Goal: Task Accomplishment & Management: Manage account settings

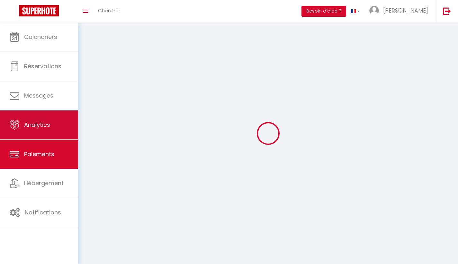
click at [59, 125] on link "Analytics" at bounding box center [39, 124] width 78 height 29
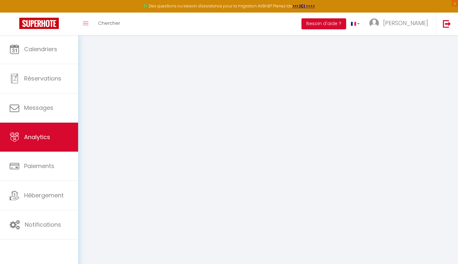
select select "2025"
select select "10"
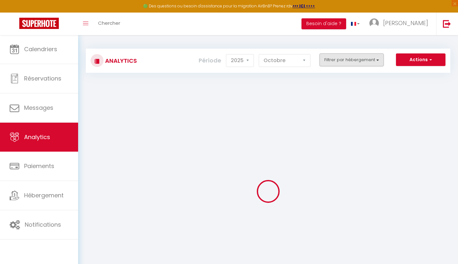
click at [329, 65] on button "Filtrer par hébergement" at bounding box center [352, 59] width 64 height 13
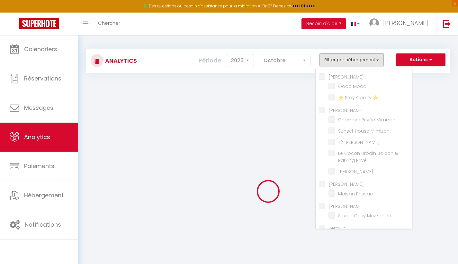
scroll to position [176, 0]
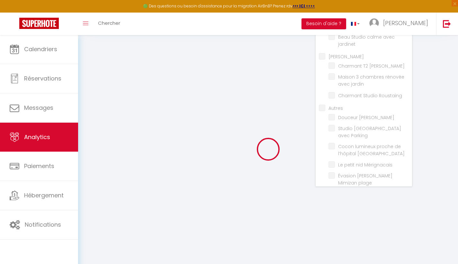
checkbox Garcia "false"
checkbox Mood "false"
checkbox ⭐️ "false"
checkbox input "false"
checkbox Mimizan "false"
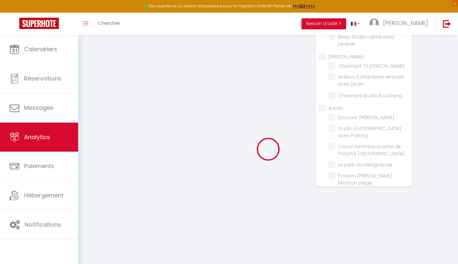
checkbox Mimizan "false"
checkbox Plage "false"
checkbox Privé "false"
checkbox Gallieni "false"
checkbox Niang "false"
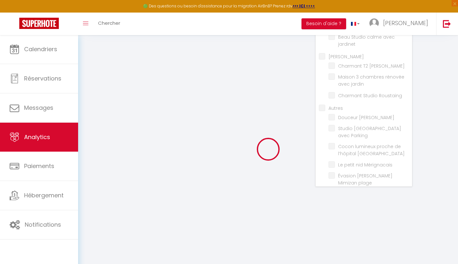
checkbox Pessac "false"
checkbox Pereira "false"
checkbox Mezzanine "false"
checkbox input "false"
checkbox jardinet "false"
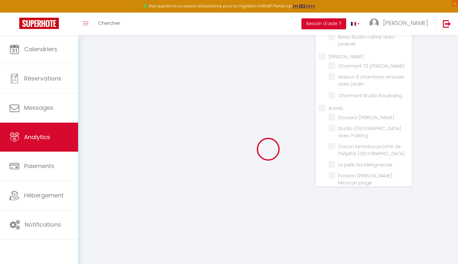
checkbox jardinet "false"
checkbox Harzi "false"
checkbox Roustaing "false"
checkbox jardin "false"
checkbox Roustaing "false"
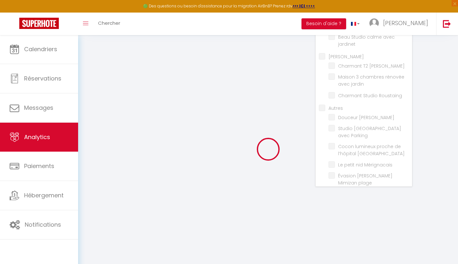
checkbox input "false"
checkbox Océane "false"
checkbox Parking "false"
checkbox Bagatelle "false"
checkbox Mérignacais "false"
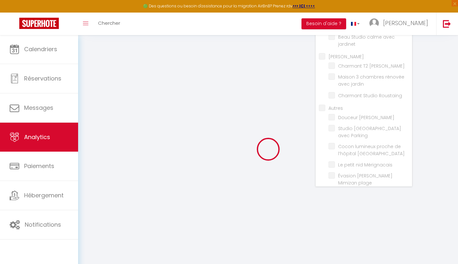
checkbox plage "false"
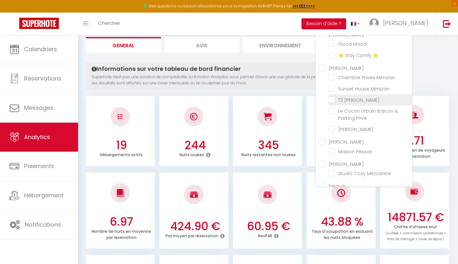
scroll to position [0, 0]
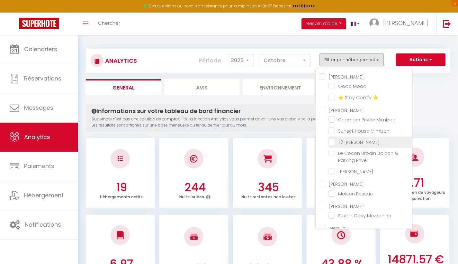
click at [332, 143] on Plage "checkbox" at bounding box center [371, 141] width 84 height 6
checkbox Plage "true"
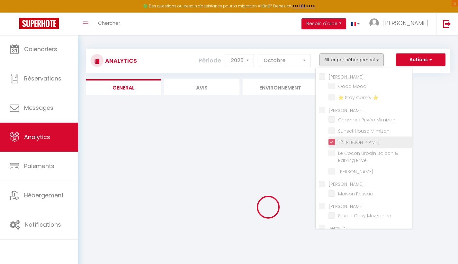
checkbox Mood "false"
checkbox ⭐️ "false"
checkbox Mimizan "false"
checkbox Privé "false"
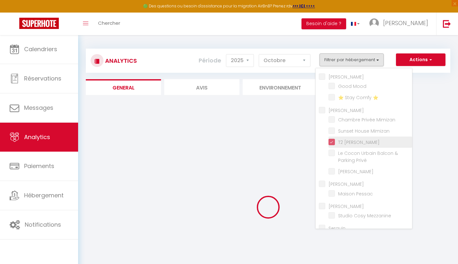
checkbox Gallieni "false"
checkbox Pessac "false"
checkbox Mezzanine "false"
checkbox jardinet "false"
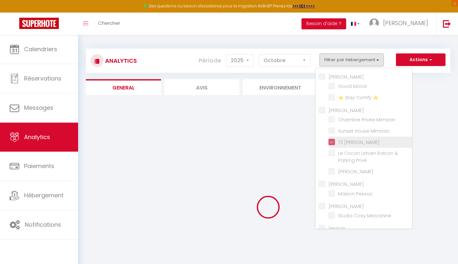
checkbox Roustaing "false"
checkbox jardin "false"
checkbox Roustaing "false"
checkbox Océane "false"
checkbox Parking "false"
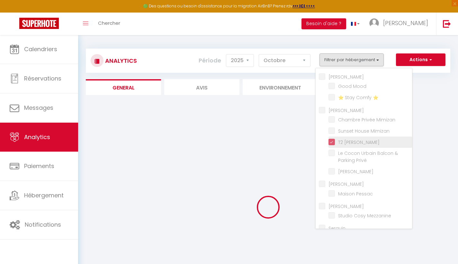
checkbox Bagatelle "false"
checkbox Mérignacais "false"
checkbox plage "false"
checkbox Mood "false"
checkbox ⭐️ "false"
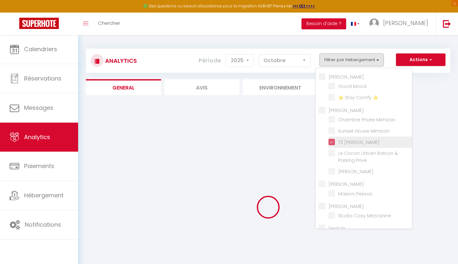
checkbox Mimizan "false"
checkbox Privé "false"
checkbox Gallieni "false"
checkbox Pessac "false"
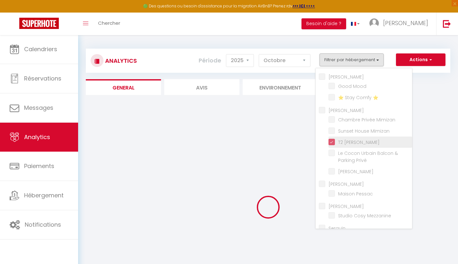
checkbox Mezzanine "false"
checkbox jardinet "false"
checkbox Roustaing "false"
checkbox jardin "false"
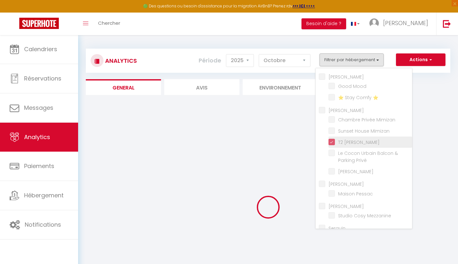
checkbox Roustaing "false"
checkbox Océane "false"
checkbox Parking "false"
checkbox Bagatelle "false"
checkbox Mérignacais "false"
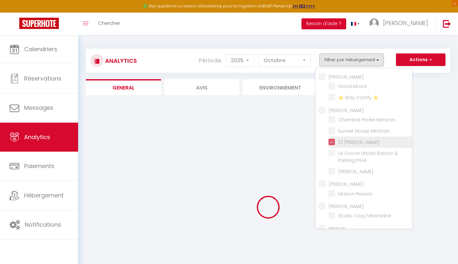
checkbox plage "false"
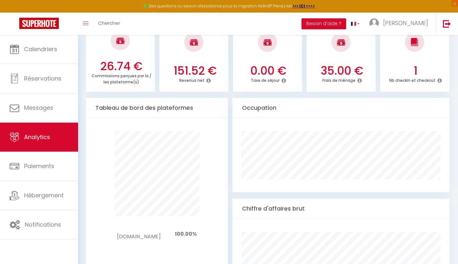
scroll to position [665, 0]
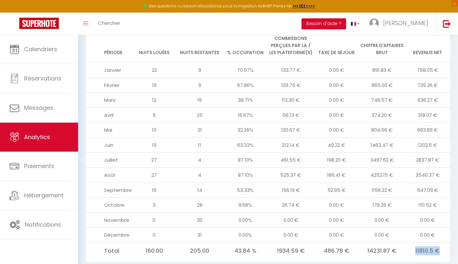
drag, startPoint x: 412, startPoint y: 234, endPoint x: 442, endPoint y: 233, distance: 30.3
click at [442, 242] on td "11810.5 €" at bounding box center [428, 250] width 46 height 16
click at [440, 227] on td "0.00 €" at bounding box center [428, 234] width 46 height 15
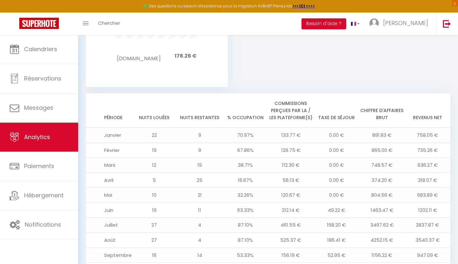
scroll to position [652, 0]
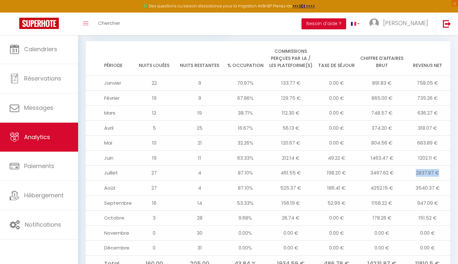
drag, startPoint x: 414, startPoint y: 159, endPoint x: 446, endPoint y: 161, distance: 31.3
click at [444, 165] on td "2837.87 €" at bounding box center [428, 172] width 46 height 15
drag, startPoint x: 416, startPoint y: 169, endPoint x: 455, endPoint y: 171, distance: 38.9
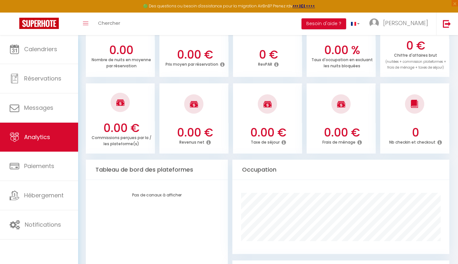
scroll to position [0, 0]
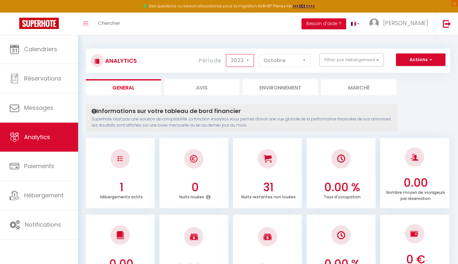
select select "2025"
click at [353, 70] on div "Analytics Actions Génération SuperConciergerie Génération SuperAnalyzer Générat…" at bounding box center [268, 61] width 365 height 24
click at [351, 66] on div "Actions Génération SuperConciergerie Génération SuperAnalyzer Génération SuperE…" at bounding box center [298, 60] width 303 height 14
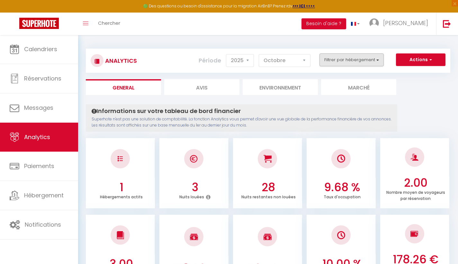
click at [355, 59] on button "Filtrer par hébergement" at bounding box center [352, 59] width 64 height 13
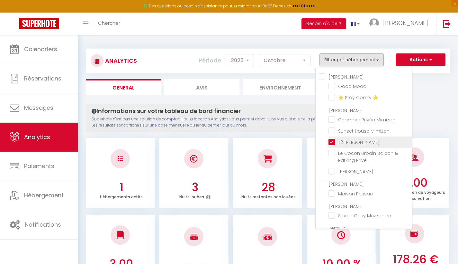
click at [333, 141] on Plage "checkbox" at bounding box center [371, 141] width 84 height 6
checkbox Plage "false"
checkbox Mood "false"
checkbox ⭐️ "false"
checkbox Mimizan "false"
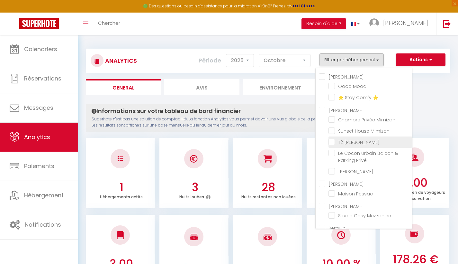
checkbox Mimizan "false"
checkbox Privé "false"
checkbox Gallieni "false"
checkbox Pessac "false"
checkbox Mezzanine "false"
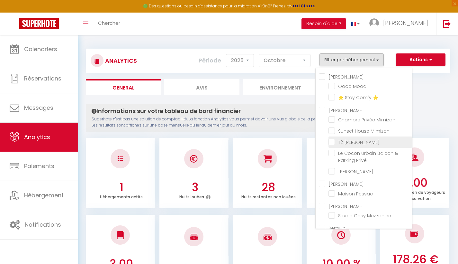
checkbox jardinet "false"
checkbox Roustaing "false"
checkbox jardin "false"
checkbox Roustaing "false"
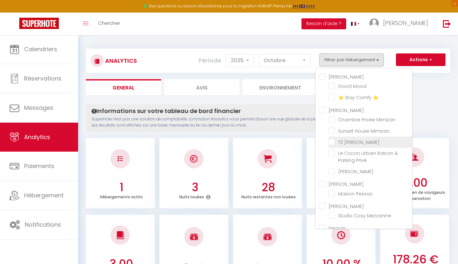
checkbox Océane "false"
checkbox Parking "false"
checkbox Bagatelle "false"
checkbox Mérignacais "false"
checkbox plage "false"
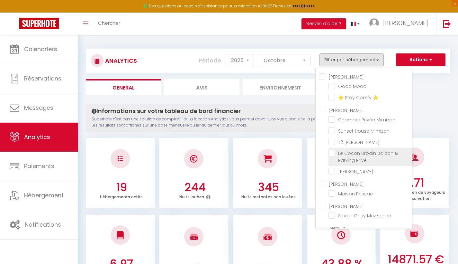
checkbox Mood "false"
checkbox ⭐️ "false"
checkbox Mimizan "false"
checkbox Privé "false"
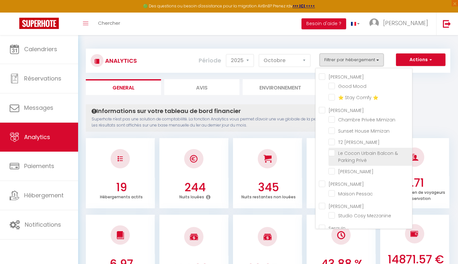
checkbox Gallieni "false"
checkbox Pessac "false"
checkbox Mezzanine "false"
checkbox jardinet "false"
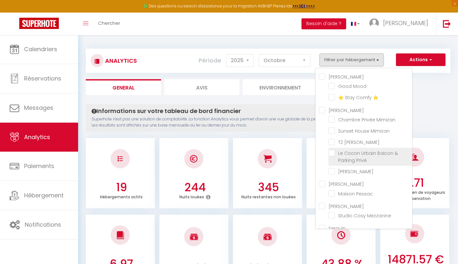
checkbox Roustaing "false"
checkbox jardin "false"
checkbox Roustaing "false"
checkbox Océane "false"
checkbox Parking "false"
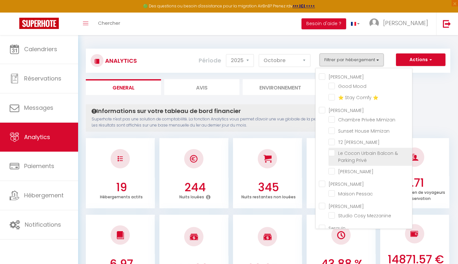
checkbox Bagatelle "false"
checkbox Mérignacais "false"
checkbox plage "false"
click at [333, 155] on Privé "checkbox" at bounding box center [371, 153] width 84 height 6
checkbox Privé "true"
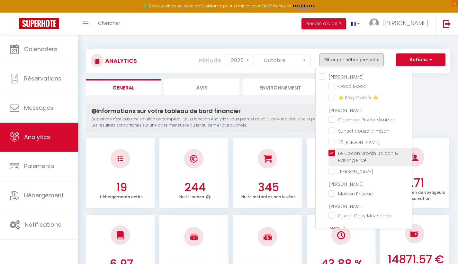
checkbox Mood "false"
checkbox ⭐️ "false"
checkbox Mimizan "false"
checkbox Gallieni "false"
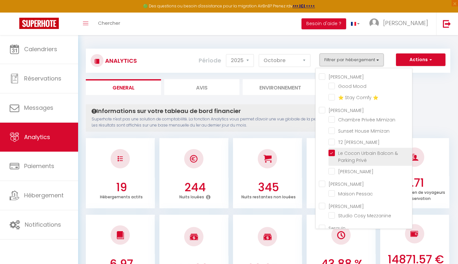
checkbox Pessac "false"
checkbox Mezzanine "false"
checkbox jardinet "false"
checkbox Roustaing "false"
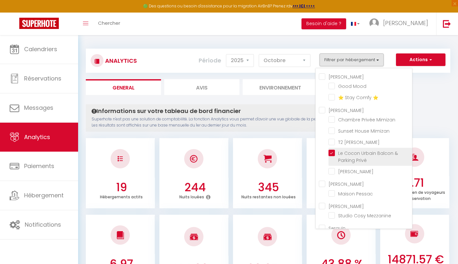
checkbox jardin "false"
checkbox Roustaing "false"
checkbox Océane "false"
checkbox Parking "false"
checkbox Bagatelle "false"
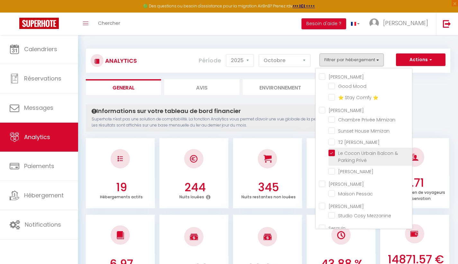
checkbox Mérignacais "false"
checkbox plage "false"
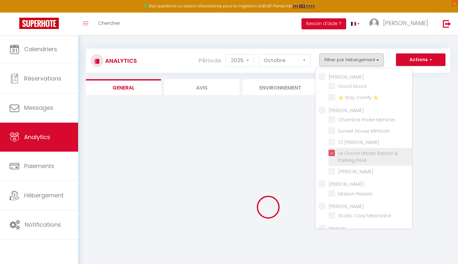
checkbox Mood "false"
checkbox ⭐️ "false"
checkbox Mimizan "false"
checkbox Gallieni "false"
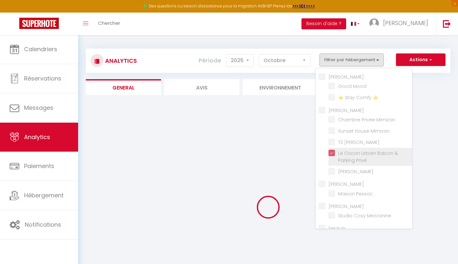
checkbox Pessac "false"
checkbox Mezzanine "false"
checkbox jardinet "false"
checkbox Roustaing "false"
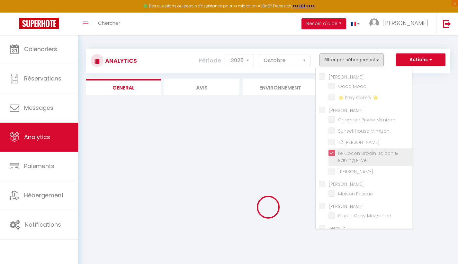
checkbox jardin "false"
checkbox Roustaing "false"
checkbox Océane "false"
checkbox Parking "false"
checkbox Bagatelle "false"
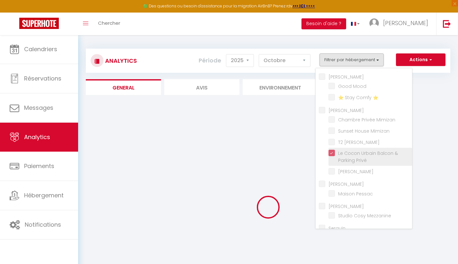
checkbox Mérignacais "false"
checkbox plage "false"
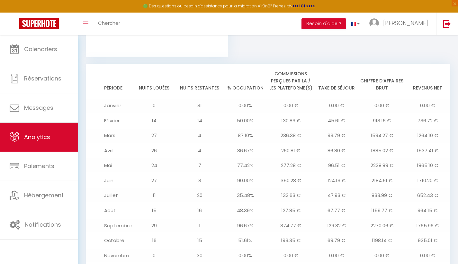
scroll to position [687, 0]
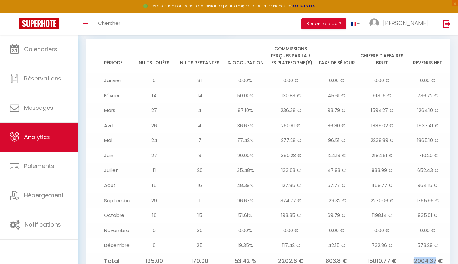
click at [438, 252] on td "12004.37 €" at bounding box center [428, 260] width 46 height 16
drag, startPoint x: 439, startPoint y: 234, endPoint x: 427, endPoint y: 233, distance: 12.0
click at [439, 252] on td "12004.37 €" at bounding box center [428, 260] width 46 height 16
drag, startPoint x: 413, startPoint y: 235, endPoint x: 441, endPoint y: 234, distance: 27.7
click at [441, 252] on td "12004.37 €" at bounding box center [428, 260] width 46 height 16
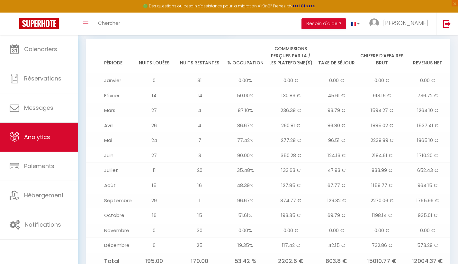
click at [422, 193] on td "1765.96 €" at bounding box center [428, 200] width 46 height 15
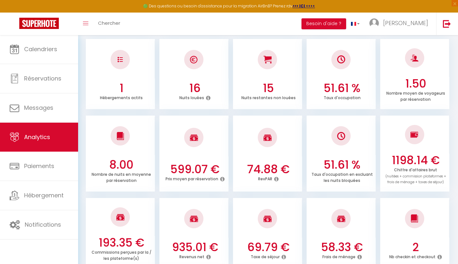
scroll to position [0, 0]
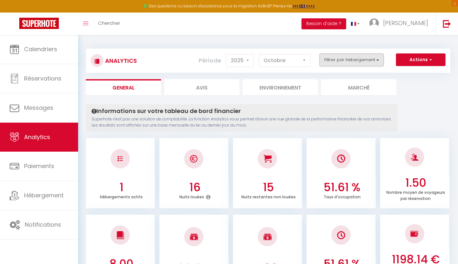
click at [347, 58] on button "Filtrer par hébergement" at bounding box center [352, 59] width 64 height 13
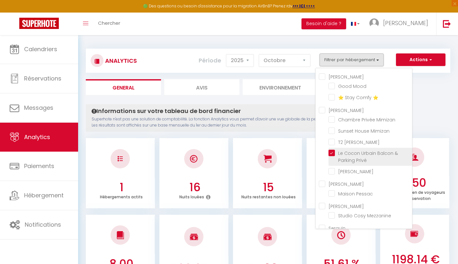
click at [332, 152] on Privé "checkbox" at bounding box center [371, 153] width 84 height 6
checkbox Privé "false"
checkbox Mood "false"
checkbox ⭐️ "false"
checkbox Mimizan "false"
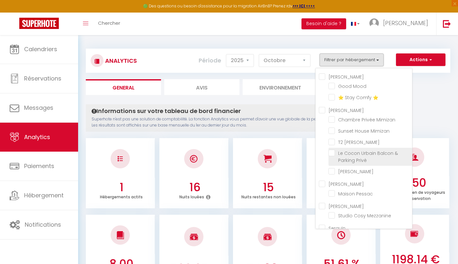
checkbox Mimizan "false"
checkbox Gallieni "false"
checkbox Pessac "false"
checkbox Mezzanine "false"
checkbox jardinet "false"
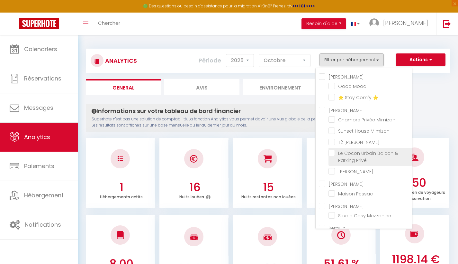
checkbox jardinet "false"
checkbox Roustaing "false"
checkbox jardin "false"
checkbox Roustaing "false"
checkbox Océane "false"
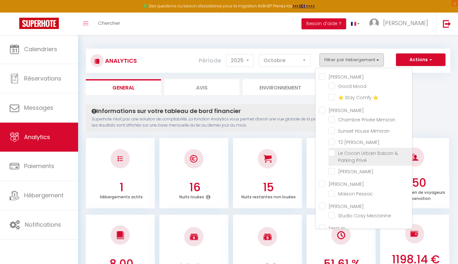
checkbox Parking "false"
checkbox Bagatelle "false"
checkbox Mérignacais "false"
checkbox plage "false"
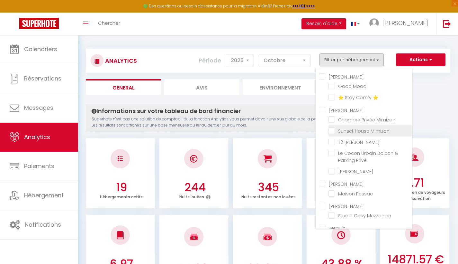
checkbox Mood "false"
checkbox ⭐️ "false"
checkbox Mimizan "false"
checkbox Gallieni "false"
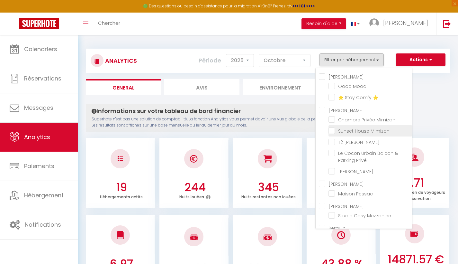
checkbox Pessac "false"
checkbox Mezzanine "false"
checkbox jardinet "false"
checkbox Roustaing "false"
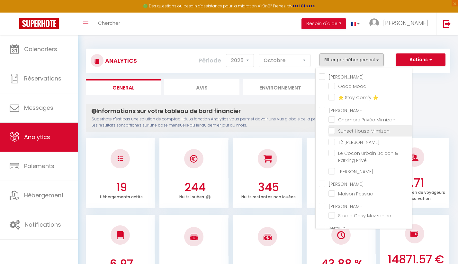
checkbox jardin "false"
checkbox Roustaing "false"
checkbox Océane "false"
checkbox Parking "false"
checkbox Bagatelle "false"
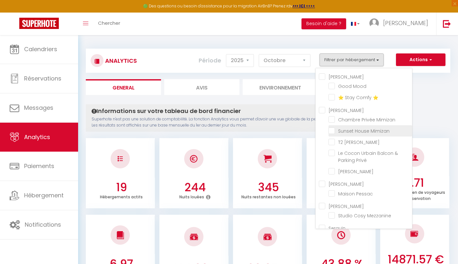
checkbox Mérignacais "false"
checkbox plage "false"
click at [332, 132] on Mimizan "checkbox" at bounding box center [371, 130] width 84 height 6
checkbox Mimizan "true"
checkbox Mood "false"
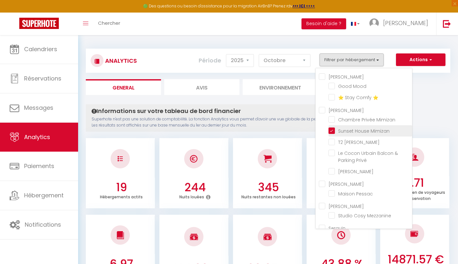
checkbox ⭐️ "false"
checkbox Mimizan "false"
checkbox Gallieni "false"
checkbox Pessac "false"
checkbox Mezzanine "false"
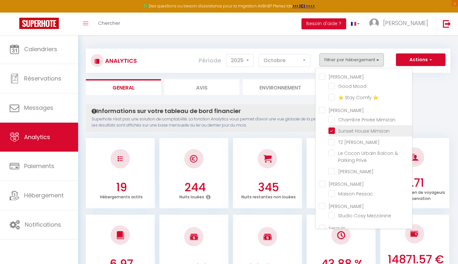
checkbox jardinet "false"
checkbox Roustaing "false"
checkbox jardin "false"
checkbox Roustaing "false"
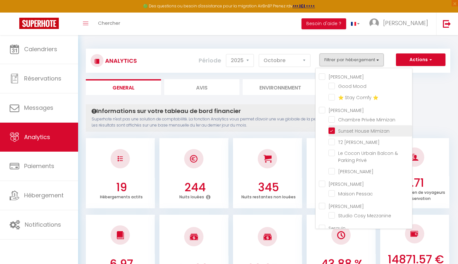
checkbox Océane "false"
checkbox Parking "false"
checkbox Bagatelle "false"
checkbox Mérignacais "false"
checkbox plage "false"
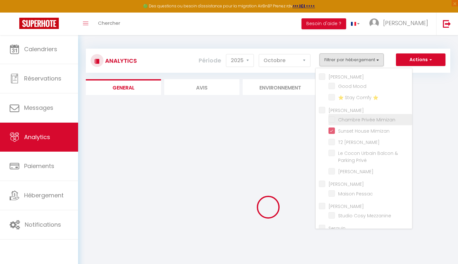
checkbox Mood "false"
checkbox ⭐️ "false"
checkbox Mimizan "false"
checkbox Gallieni "false"
checkbox Pessac "false"
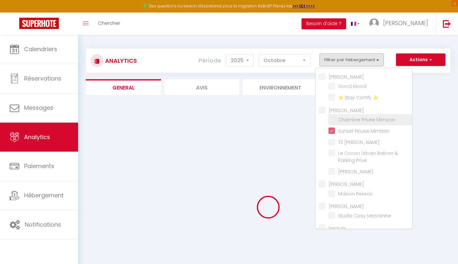
checkbox Mezzanine "false"
checkbox jardinet "false"
checkbox Roustaing "false"
checkbox jardin "false"
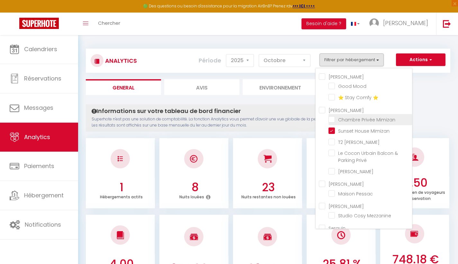
click at [332, 119] on Mimizan "checkbox" at bounding box center [371, 119] width 84 height 6
click at [334, 121] on Mimizan "checkbox" at bounding box center [371, 119] width 84 height 6
click at [332, 132] on Mimizan "checkbox" at bounding box center [371, 130] width 84 height 6
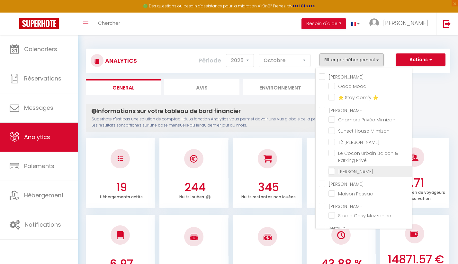
click at [333, 173] on Gallieni "checkbox" at bounding box center [371, 171] width 84 height 6
click at [335, 170] on Gallieni "checkbox" at bounding box center [371, 171] width 84 height 6
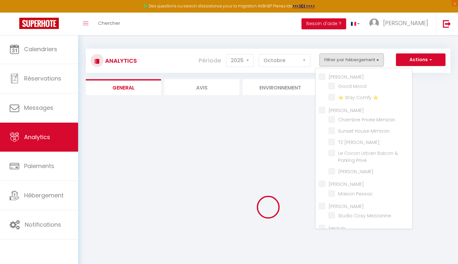
scroll to position [1, 0]
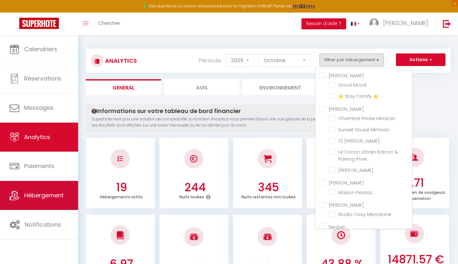
click at [51, 201] on link "Hébergement" at bounding box center [39, 195] width 78 height 29
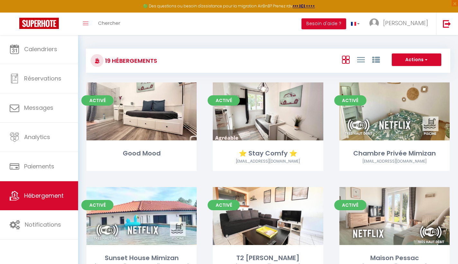
click at [401, 59] on button "Actions" at bounding box center [417, 59] width 50 height 13
click at [395, 81] on li "Nouveau groupe" at bounding box center [411, 80] width 59 height 7
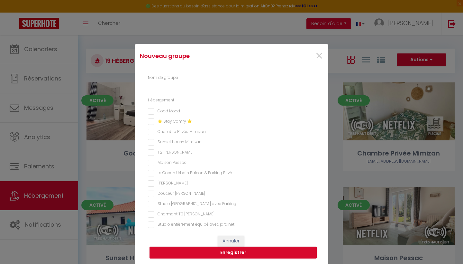
scroll to position [1, 0]
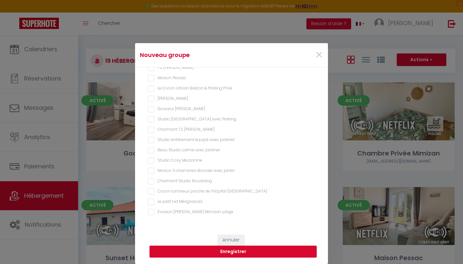
click at [149, 199] on Mérignacais "Le petit nid Mérignacais" at bounding box center [231, 201] width 167 height 6
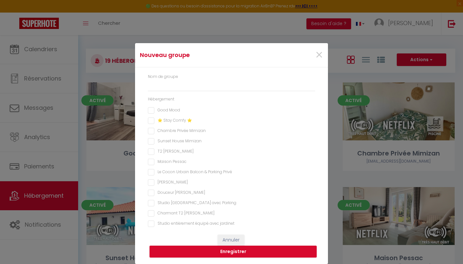
scroll to position [0, 0]
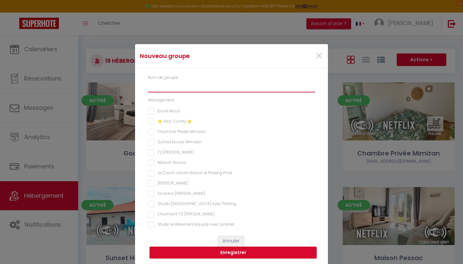
click at [178, 90] on input "text" at bounding box center [231, 87] width 167 height 12
click at [318, 54] on span "×" at bounding box center [319, 55] width 8 height 19
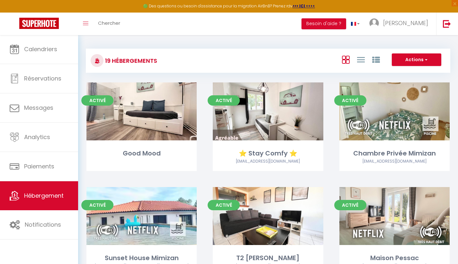
click at [393, 56] on button "Actions" at bounding box center [417, 59] width 50 height 13
click at [321, 50] on div "19 Hébergements Actions Créer un Hébergement Nouveau groupe" at bounding box center [268, 61] width 365 height 24
click at [399, 57] on button "Actions" at bounding box center [417, 59] width 50 height 13
click at [392, 80] on li "Nouveau groupe" at bounding box center [411, 80] width 59 height 7
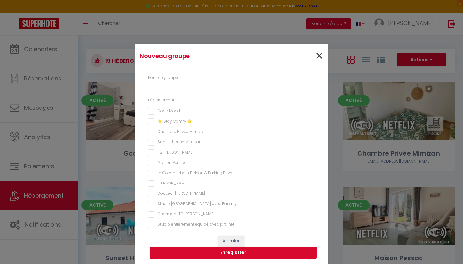
click at [317, 54] on span "×" at bounding box center [319, 55] width 8 height 19
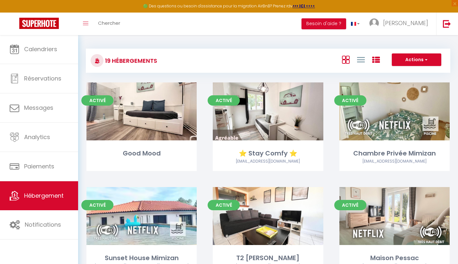
click at [373, 59] on icon at bounding box center [376, 60] width 8 height 8
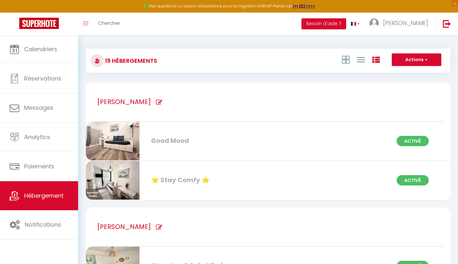
click at [398, 60] on button "Actions" at bounding box center [417, 59] width 50 height 13
click at [402, 61] on button "Actions" at bounding box center [417, 59] width 50 height 13
click at [401, 61] on button "Actions" at bounding box center [417, 59] width 50 height 13
click at [349, 58] on icon at bounding box center [346, 60] width 8 height 8
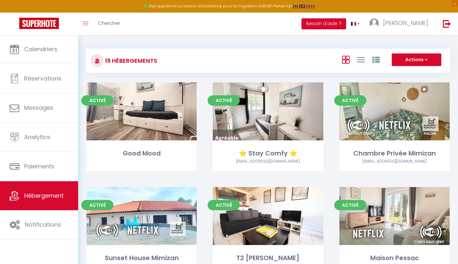
click at [398, 59] on button "Actions" at bounding box center [417, 59] width 50 height 13
click at [391, 78] on li "Nouveau groupe" at bounding box center [411, 80] width 59 height 7
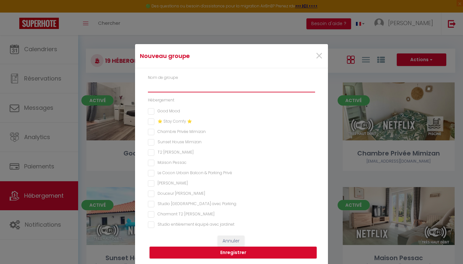
click at [197, 90] on input "text" at bounding box center [231, 87] width 167 height 12
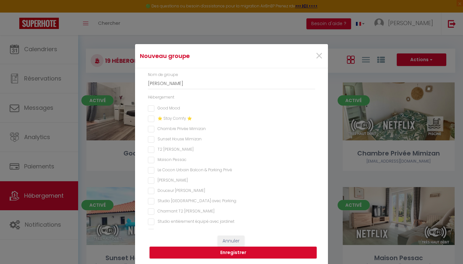
click at [148, 136] on Mimizan "Sunset House Mimizan" at bounding box center [231, 139] width 167 height 6
click at [148, 128] on Mimizan "Chambre Privée Mimizan" at bounding box center [231, 129] width 167 height 6
click at [150, 149] on Plage "T2 [PERSON_NAME]" at bounding box center [231, 149] width 167 height 6
click at [151, 169] on Privé "Le Cocon Urbain Balcon & Parking Privé" at bounding box center [231, 170] width 167 height 6
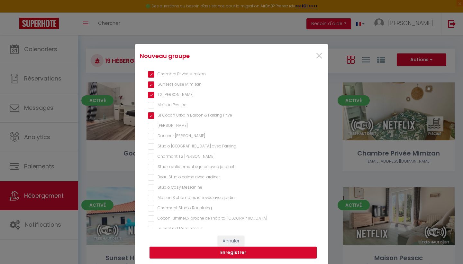
click at [150, 126] on Gallieni "[PERSON_NAME]" at bounding box center [231, 126] width 167 height 6
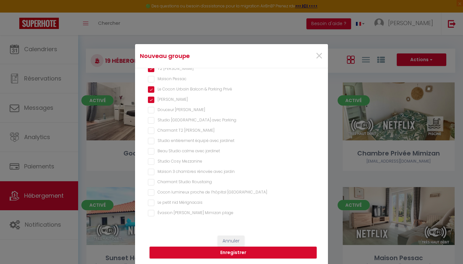
scroll to position [1, 0]
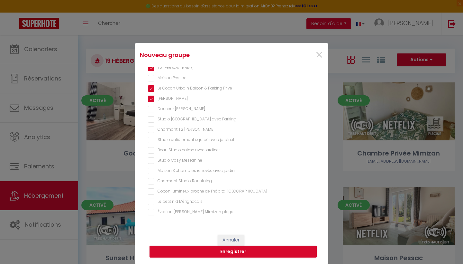
click at [150, 202] on Mérignacais "Le petit nid Mérignacais" at bounding box center [231, 201] width 167 height 6
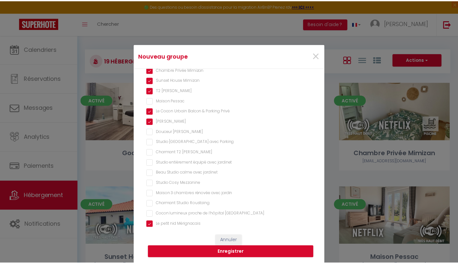
scroll to position [84, 0]
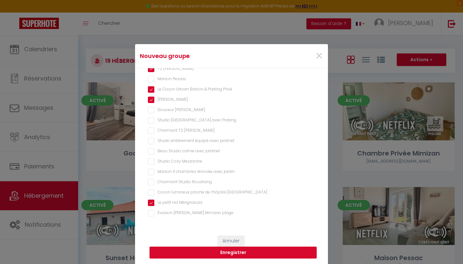
click at [204, 252] on button "Enregistrer" at bounding box center [233, 252] width 167 height 12
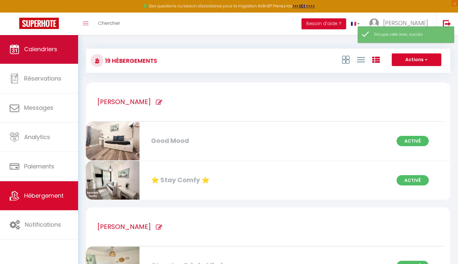
click at [41, 54] on link "Calendriers" at bounding box center [39, 49] width 78 height 29
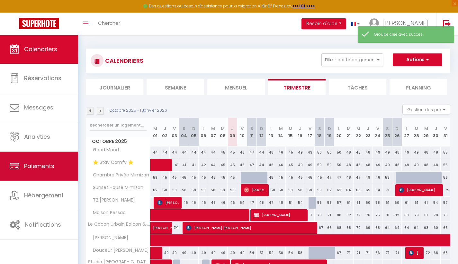
click at [46, 167] on span "Paiements" at bounding box center [39, 166] width 30 height 8
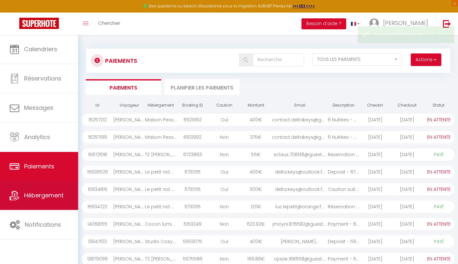
click at [49, 195] on span "Hébergement" at bounding box center [44, 195] width 40 height 8
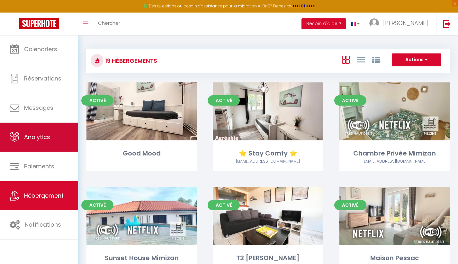
click at [58, 141] on link "Analytics" at bounding box center [39, 137] width 78 height 29
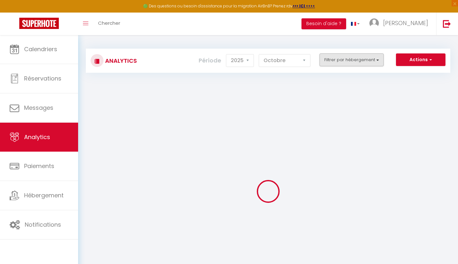
click at [349, 61] on button "Filtrer par hébergement" at bounding box center [352, 59] width 64 height 13
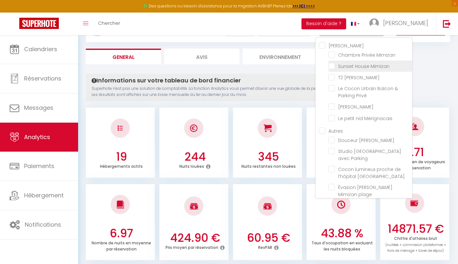
scroll to position [241, 0]
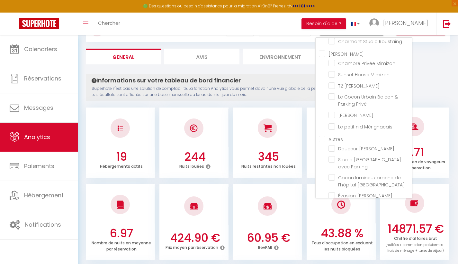
click at [322, 54] on input "[PERSON_NAME]" at bounding box center [365, 53] width 93 height 6
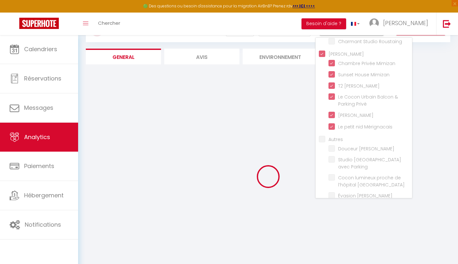
scroll to position [0, 0]
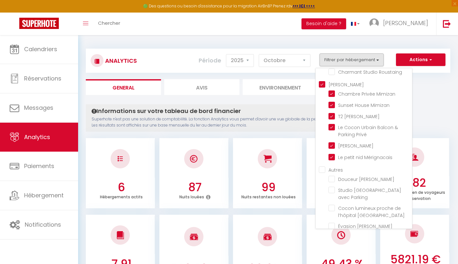
click at [405, 56] on button "Actions" at bounding box center [421, 59] width 50 height 13
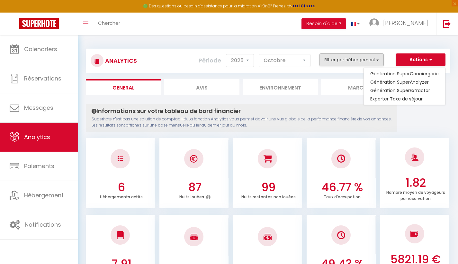
click at [343, 60] on button "Filtrer par hébergement" at bounding box center [352, 59] width 64 height 13
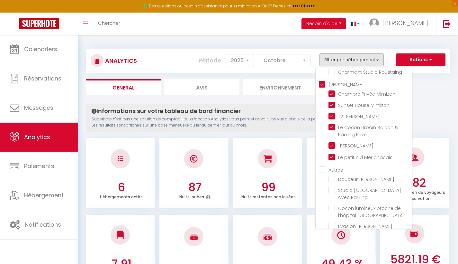
click at [322, 86] on input "[PERSON_NAME]" at bounding box center [365, 84] width 93 height 6
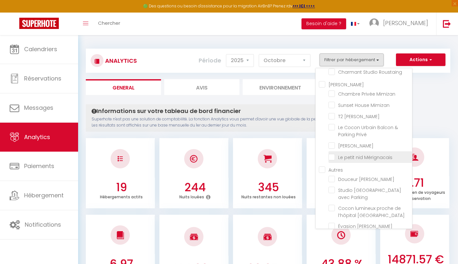
click at [333, 157] on Mérignacais "checkbox" at bounding box center [371, 156] width 84 height 6
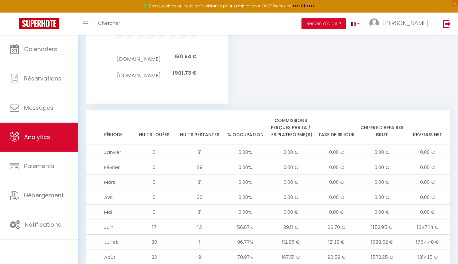
scroll to position [687, 0]
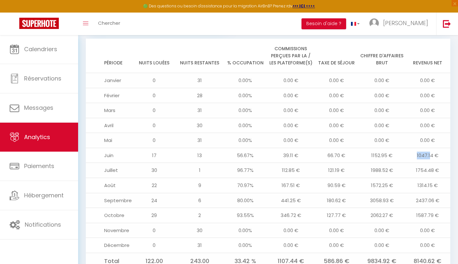
drag, startPoint x: 409, startPoint y: 128, endPoint x: 444, endPoint y: 132, distance: 34.6
click at [438, 148] on td "1047.14 €" at bounding box center [428, 155] width 46 height 15
click at [442, 148] on td "1047.14 €" at bounding box center [428, 155] width 46 height 15
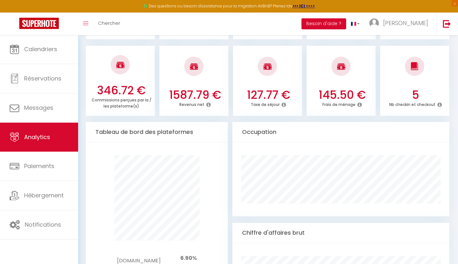
scroll to position [0, 0]
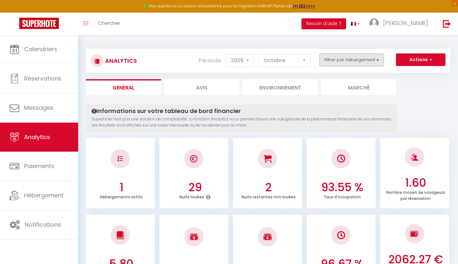
click at [361, 58] on button "Filtrer par hébergement" at bounding box center [352, 59] width 64 height 13
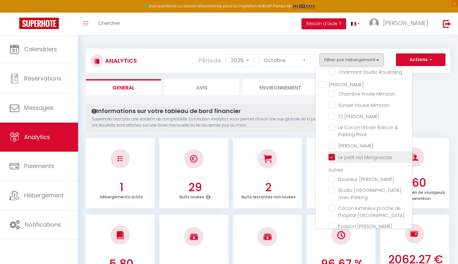
click at [332, 157] on Mérignacais "checkbox" at bounding box center [371, 156] width 84 height 6
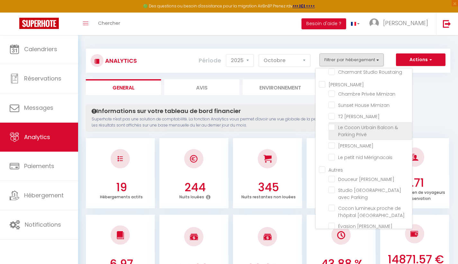
click at [333, 128] on Privé "checkbox" at bounding box center [371, 127] width 84 height 6
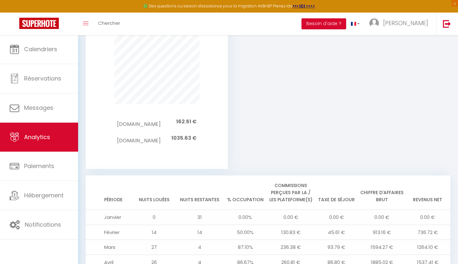
scroll to position [687, 0]
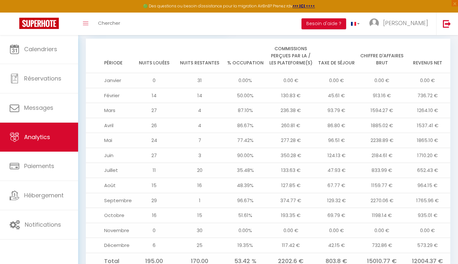
click at [282, 88] on td "130.83 €" at bounding box center [291, 95] width 46 height 15
click at [283, 88] on td "130.83 €" at bounding box center [291, 95] width 46 height 15
click at [282, 88] on td "130.83 €" at bounding box center [291, 95] width 46 height 15
click at [287, 88] on td "130.83 €" at bounding box center [291, 95] width 46 height 15
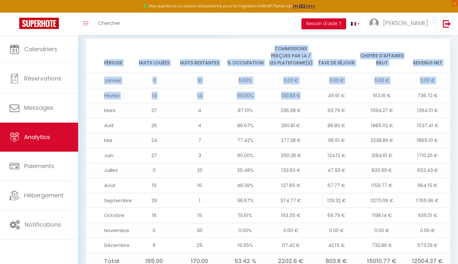
drag, startPoint x: 423, startPoint y: 72, endPoint x: 459, endPoint y: 73, distance: 36.7
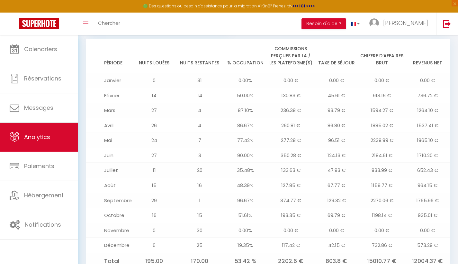
click at [448, 88] on td "736.72 €" at bounding box center [428, 95] width 46 height 15
drag, startPoint x: 433, startPoint y: 74, endPoint x: 411, endPoint y: 70, distance: 22.6
click at [411, 88] on td "736.72 €" at bounding box center [428, 95] width 46 height 15
click at [403, 93] on tbody "Janvier 0 31 0.00% 0.00 € 0.00 € 0.00 € 0.00 € Février 14 14 50.00% 130.83 € 45…" at bounding box center [268, 171] width 365 height 196
click at [423, 208] on td "935.01 €" at bounding box center [428, 215] width 46 height 15
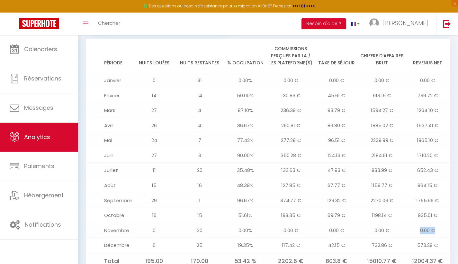
drag, startPoint x: 417, startPoint y: 203, endPoint x: 441, endPoint y: 203, distance: 24.4
click at [441, 223] on td "0.00 €" at bounding box center [428, 230] width 46 height 15
drag, startPoint x: 413, startPoint y: 215, endPoint x: 439, endPoint y: 219, distance: 26.6
click at [436, 238] on td "573.29 €" at bounding box center [428, 245] width 46 height 15
click at [438, 223] on td "0.00 €" at bounding box center [428, 230] width 46 height 15
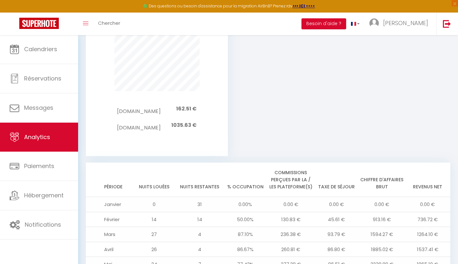
scroll to position [685, 0]
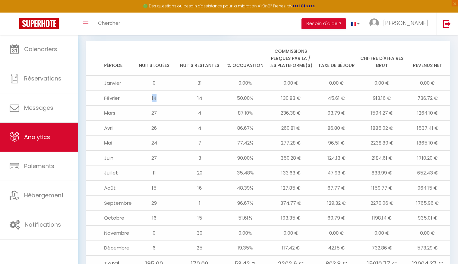
drag, startPoint x: 149, startPoint y: 71, endPoint x: 155, endPoint y: 73, distance: 6.3
click at [155, 90] on td "14" at bounding box center [155, 97] width 46 height 15
drag, startPoint x: 152, startPoint y: 177, endPoint x: 160, endPoint y: 178, distance: 8.6
click at [156, 195] on td "29" at bounding box center [155, 202] width 46 height 15
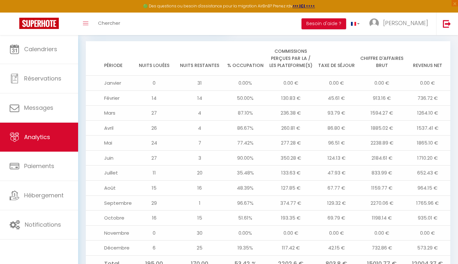
click at [155, 210] on td "16" at bounding box center [155, 217] width 46 height 15
click at [154, 210] on td "16" at bounding box center [155, 217] width 46 height 15
click at [162, 210] on td "16" at bounding box center [155, 217] width 46 height 15
click at [164, 210] on td "16" at bounding box center [155, 217] width 46 height 15
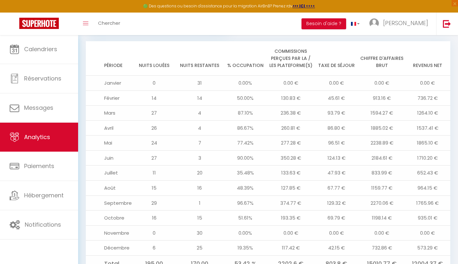
click at [170, 195] on td "29" at bounding box center [155, 202] width 46 height 15
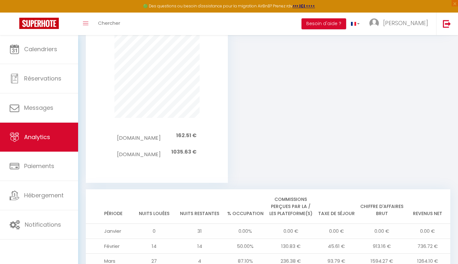
scroll to position [306, 0]
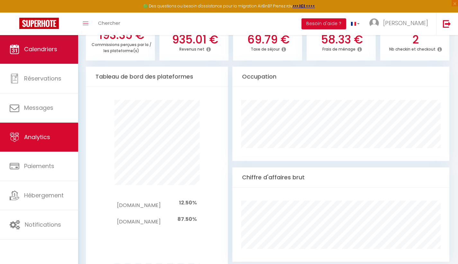
click at [50, 50] on span "Calendriers" at bounding box center [40, 49] width 33 height 8
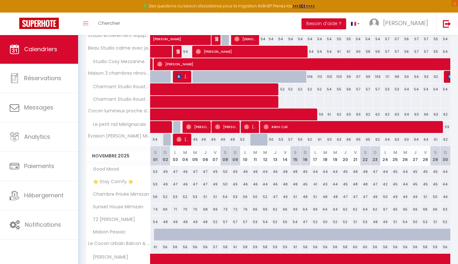
scroll to position [17, 0]
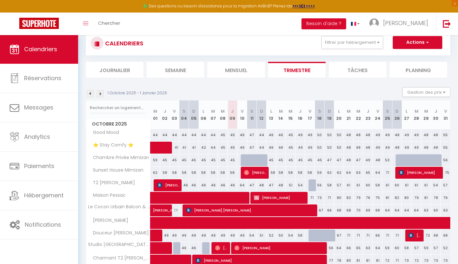
drag, startPoint x: 226, startPoint y: 113, endPoint x: 281, endPoint y: 115, distance: 54.7
click at [259, 115] on tr "Octobre 2025 M 01 J 02 V 03 S 04 D 05 L 06 M 07 M 08 J 09 V 10 S 11 D 12 L 13 M…" at bounding box center [268, 114] width 365 height 29
click at [283, 114] on th "M 14" at bounding box center [281, 114] width 10 height 29
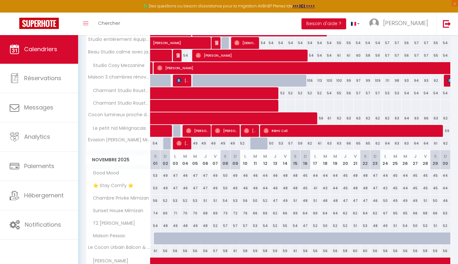
scroll to position [0, 0]
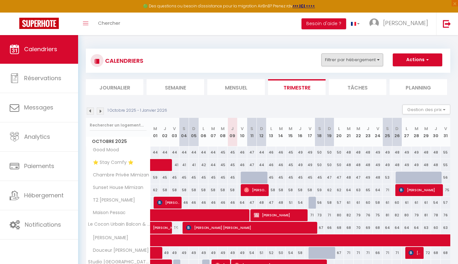
click at [335, 60] on button "Filtrer par hébergement" at bounding box center [353, 59] width 62 height 13
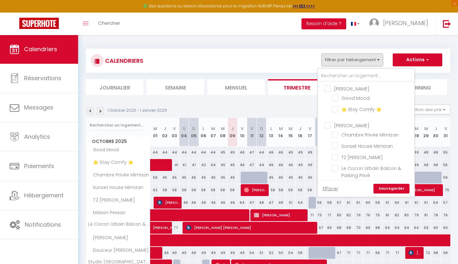
click at [285, 68] on div "CALENDRIERS Filtrer par hébergement [PERSON_NAME] Mood ⭐️ Stay Comfy ⭐️ [PERSON…" at bounding box center [268, 61] width 365 height 24
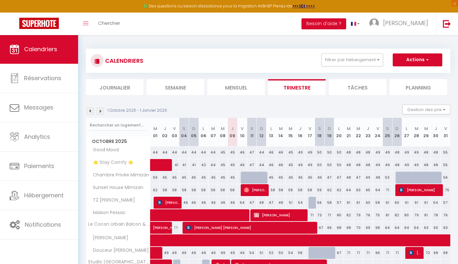
click at [366, 84] on li "Tâches" at bounding box center [358, 87] width 58 height 16
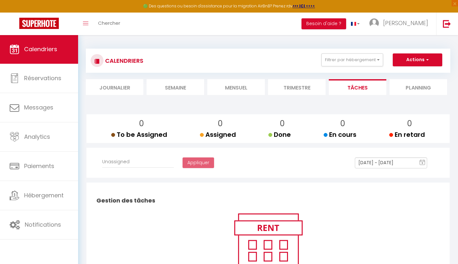
click at [400, 84] on li "Planning" at bounding box center [419, 87] width 58 height 16
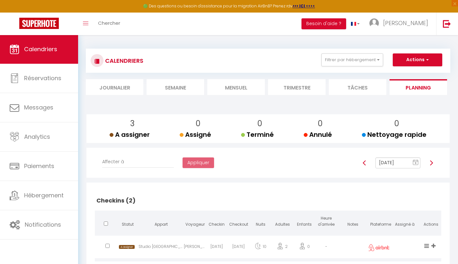
click at [134, 87] on li "Journalier" at bounding box center [115, 87] width 58 height 16
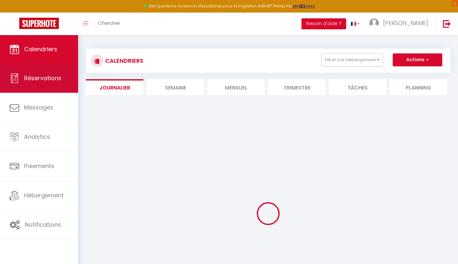
click at [46, 90] on link "Réservations" at bounding box center [39, 78] width 78 height 29
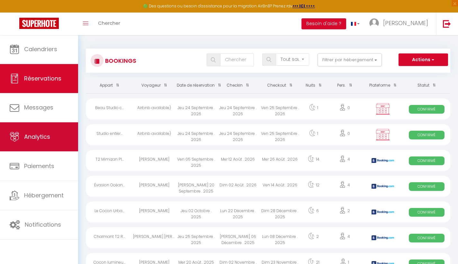
click at [45, 130] on link "Analytics" at bounding box center [39, 136] width 78 height 29
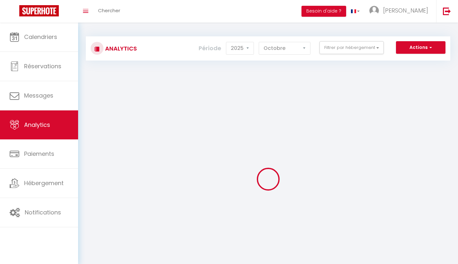
click at [47, 162] on link "Paiements" at bounding box center [39, 153] width 78 height 29
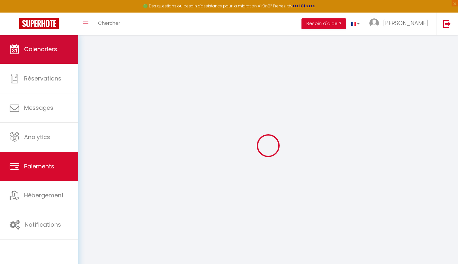
click at [37, 49] on span "Calendriers" at bounding box center [40, 49] width 33 height 8
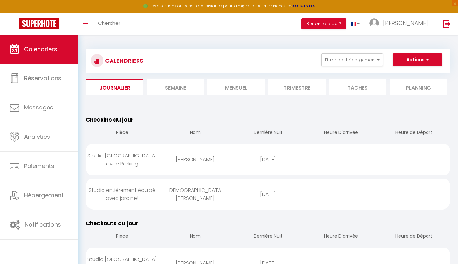
click at [419, 59] on button "Actions" at bounding box center [418, 59] width 50 height 13
click at [294, 89] on li "Trimestre" at bounding box center [297, 87] width 58 height 16
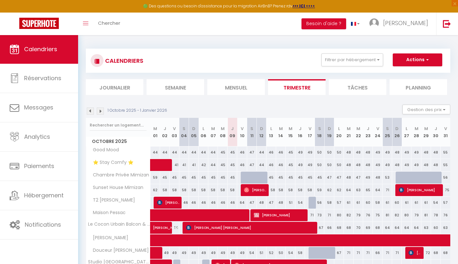
click at [409, 60] on button "Actions" at bounding box center [418, 59] width 50 height 13
click at [316, 65] on ul "Filtrer par hébergement [PERSON_NAME] Mood ⭐️ Stay Comfy ⭐️ [PERSON_NAME] Privé…" at bounding box center [378, 59] width 128 height 13
click at [235, 86] on li "Mensuel" at bounding box center [236, 87] width 58 height 16
click at [413, 62] on button "Actions" at bounding box center [418, 59] width 50 height 13
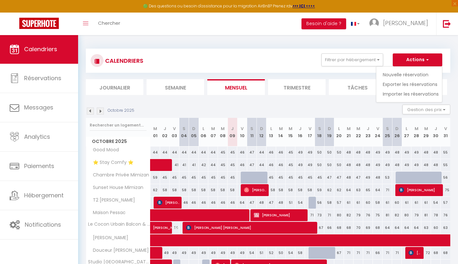
click at [263, 61] on div "CALENDRIERS Filtrer par hébergement [PERSON_NAME] Mood ⭐️ Stay Comfy ⭐️ [PERSON…" at bounding box center [268, 60] width 355 height 14
click at [133, 86] on li "Journalier" at bounding box center [115, 87] width 58 height 16
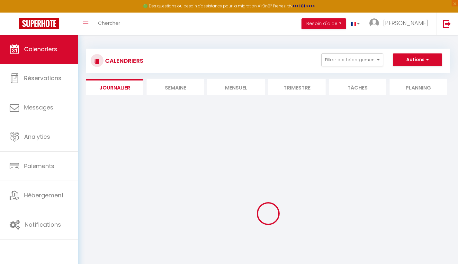
click at [417, 60] on button "Actions" at bounding box center [418, 59] width 50 height 13
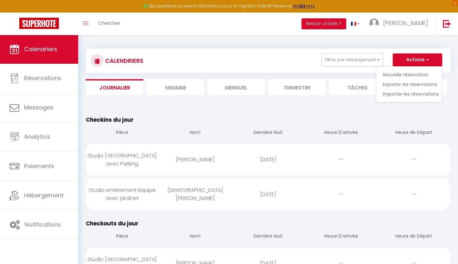
click at [264, 60] on div "CALENDRIERS Filtrer par hébergement [PERSON_NAME] Mood ⭐️ Stay Comfy ⭐️ [PERSON…" at bounding box center [268, 60] width 355 height 14
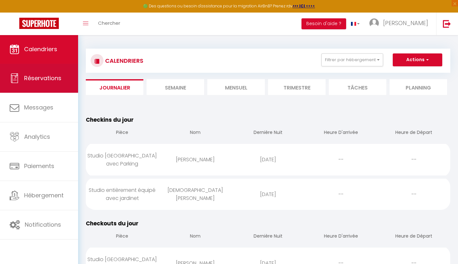
click at [36, 78] on span "Réservations" at bounding box center [42, 78] width 37 height 8
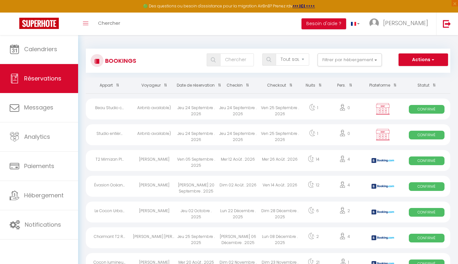
click at [420, 60] on button "Actions" at bounding box center [424, 59] width 50 height 13
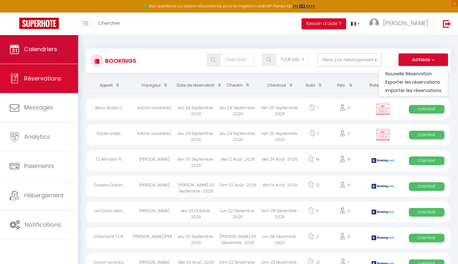
click at [71, 53] on link "Calendriers" at bounding box center [39, 49] width 78 height 29
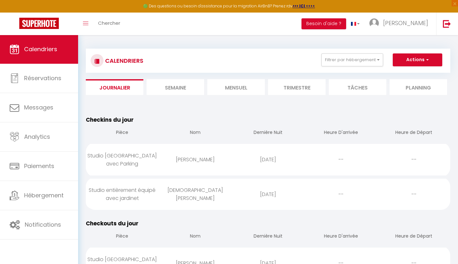
click at [425, 61] on span "button" at bounding box center [427, 59] width 4 height 6
click at [342, 89] on li "Tâches" at bounding box center [358, 87] width 58 height 16
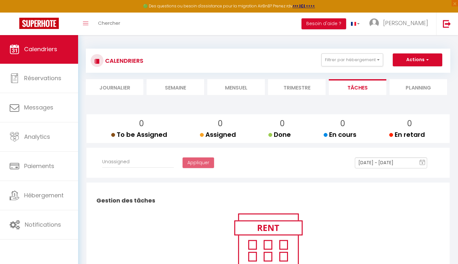
click at [423, 89] on li "Planning" at bounding box center [419, 87] width 58 height 16
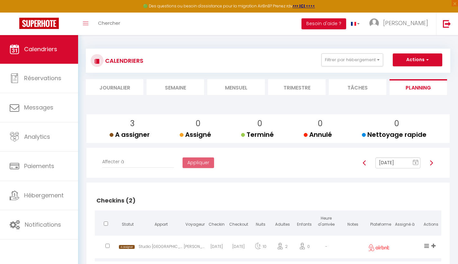
click at [419, 63] on button "Actions" at bounding box center [418, 59] width 50 height 13
click at [313, 86] on li "Trimestre" at bounding box center [297, 87] width 58 height 16
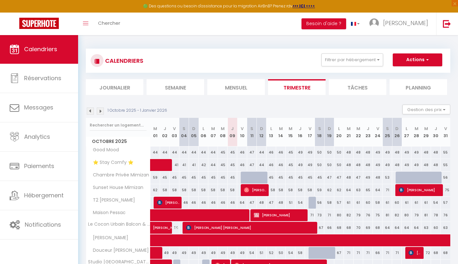
click at [244, 87] on li "Mensuel" at bounding box center [236, 87] width 58 height 16
click at [412, 63] on button "Actions" at bounding box center [418, 59] width 50 height 13
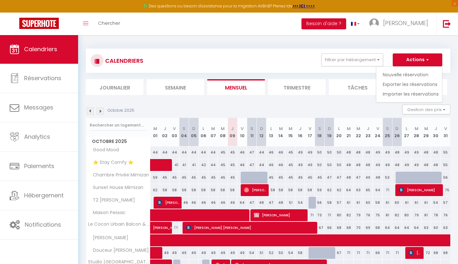
click at [338, 113] on div "Octobre 2025 Gestion des prix Nb Nuits minimum Règles Disponibilité" at bounding box center [268, 111] width 365 height 13
click at [434, 112] on button "Gestion des prix" at bounding box center [427, 110] width 48 height 10
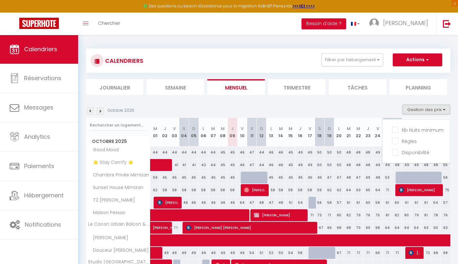
click at [308, 101] on section "Octobre 2025 Gestion des prix Nb Nuits minimum Règles Disponibilité Octobre 202…" at bounding box center [268, 257] width 365 height 318
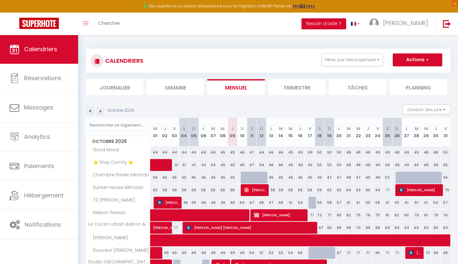
click at [413, 56] on button "Actions" at bounding box center [418, 59] width 50 height 13
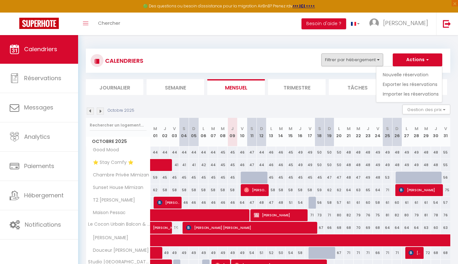
click at [361, 62] on button "Filtrer par hébergement" at bounding box center [353, 59] width 62 height 13
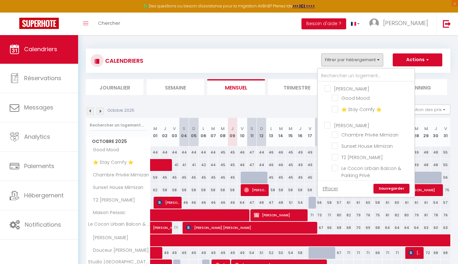
click at [325, 90] on input "[PERSON_NAME]" at bounding box center [372, 88] width 96 height 6
click at [410, 60] on button "Actions" at bounding box center [418, 59] width 50 height 13
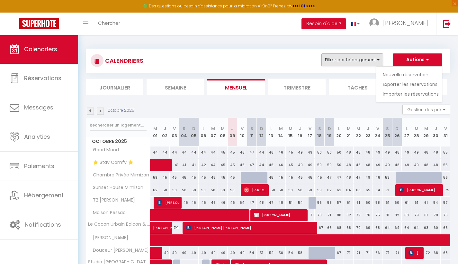
click at [351, 62] on button "Filtrer par hébergement" at bounding box center [353, 59] width 62 height 13
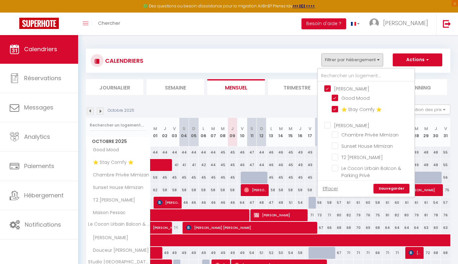
click at [325, 87] on input "[PERSON_NAME]" at bounding box center [372, 88] width 96 height 6
click at [292, 59] on div "CALENDRIERS Filtrer par hébergement [PERSON_NAME] Mood ⭐️ Stay Comfy ⭐️ [PERSON…" at bounding box center [268, 60] width 355 height 14
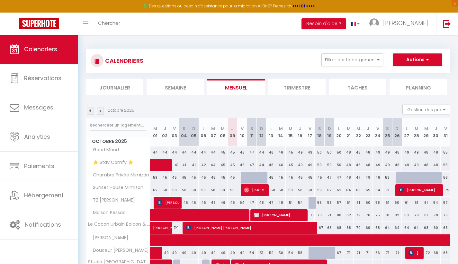
scroll to position [65, 0]
